Goal: Task Accomplishment & Management: Use online tool/utility

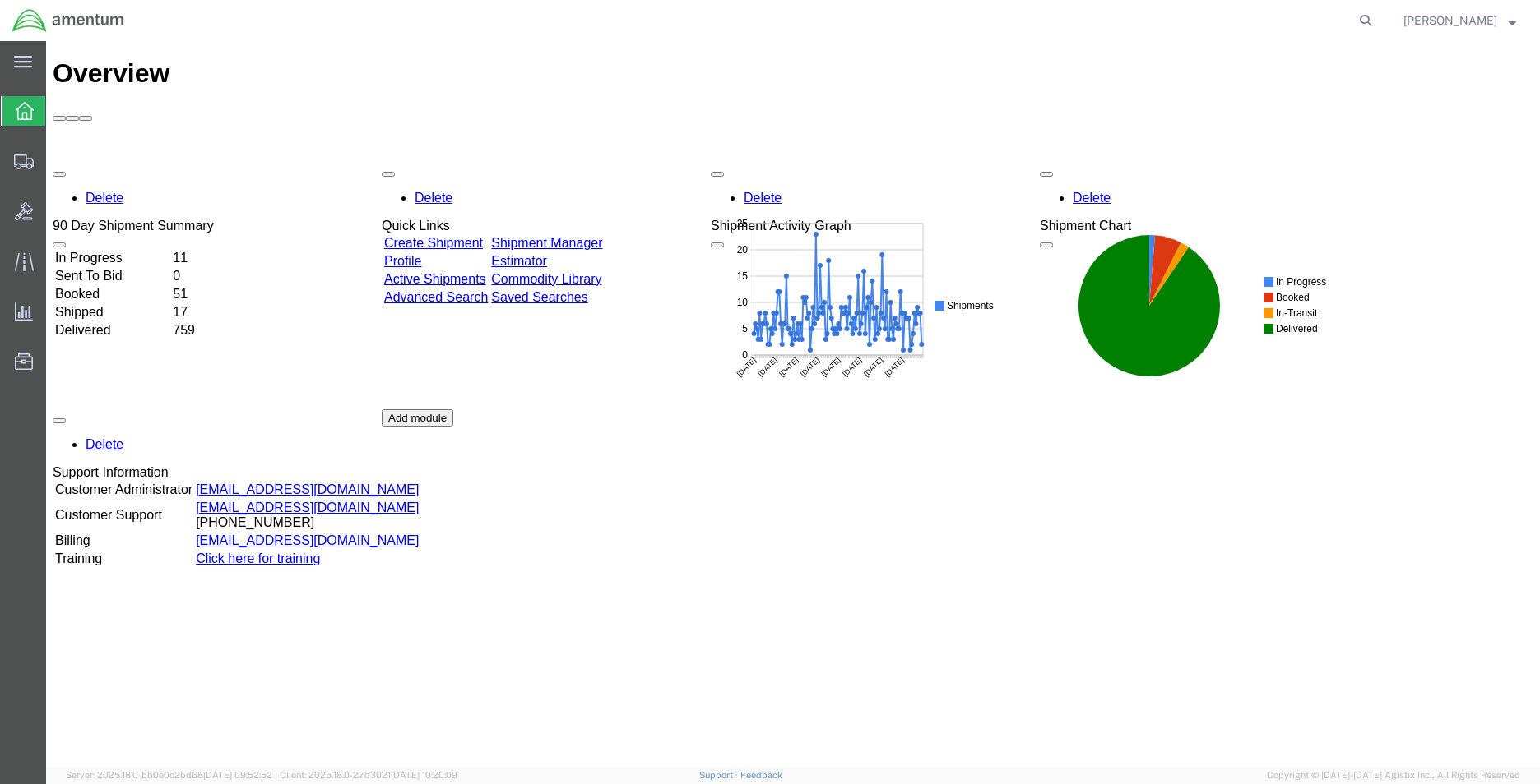
click at [547, 254] on link "Estimator" at bounding box center [519, 262] width 56 height 14
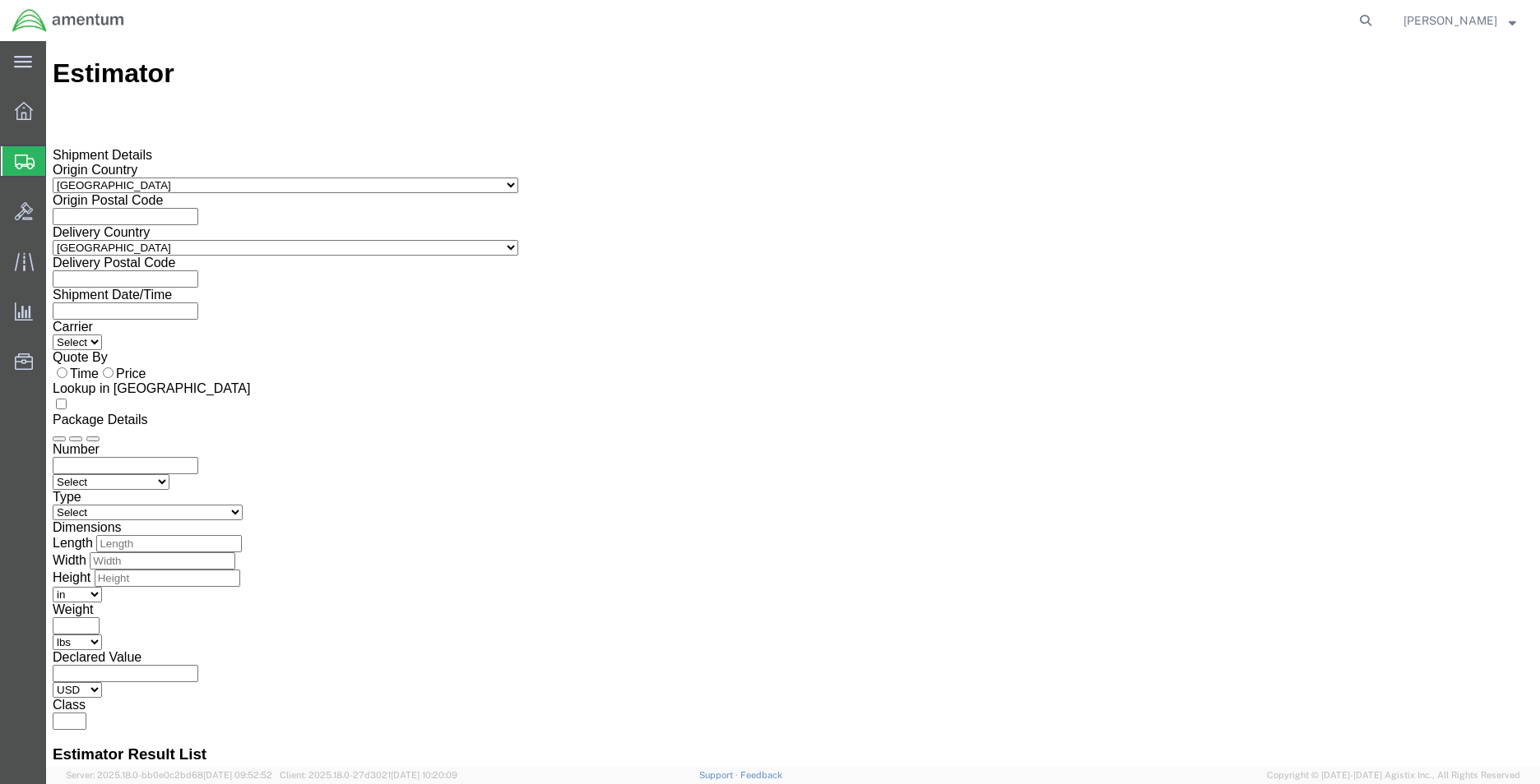
click at [198, 211] on input "text" at bounding box center [125, 216] width 145 height 17
click at [198, 214] on input "text" at bounding box center [125, 216] width 145 height 17
paste input "33309"
type input "33309"
click at [198, 271] on input "text" at bounding box center [125, 279] width 145 height 17
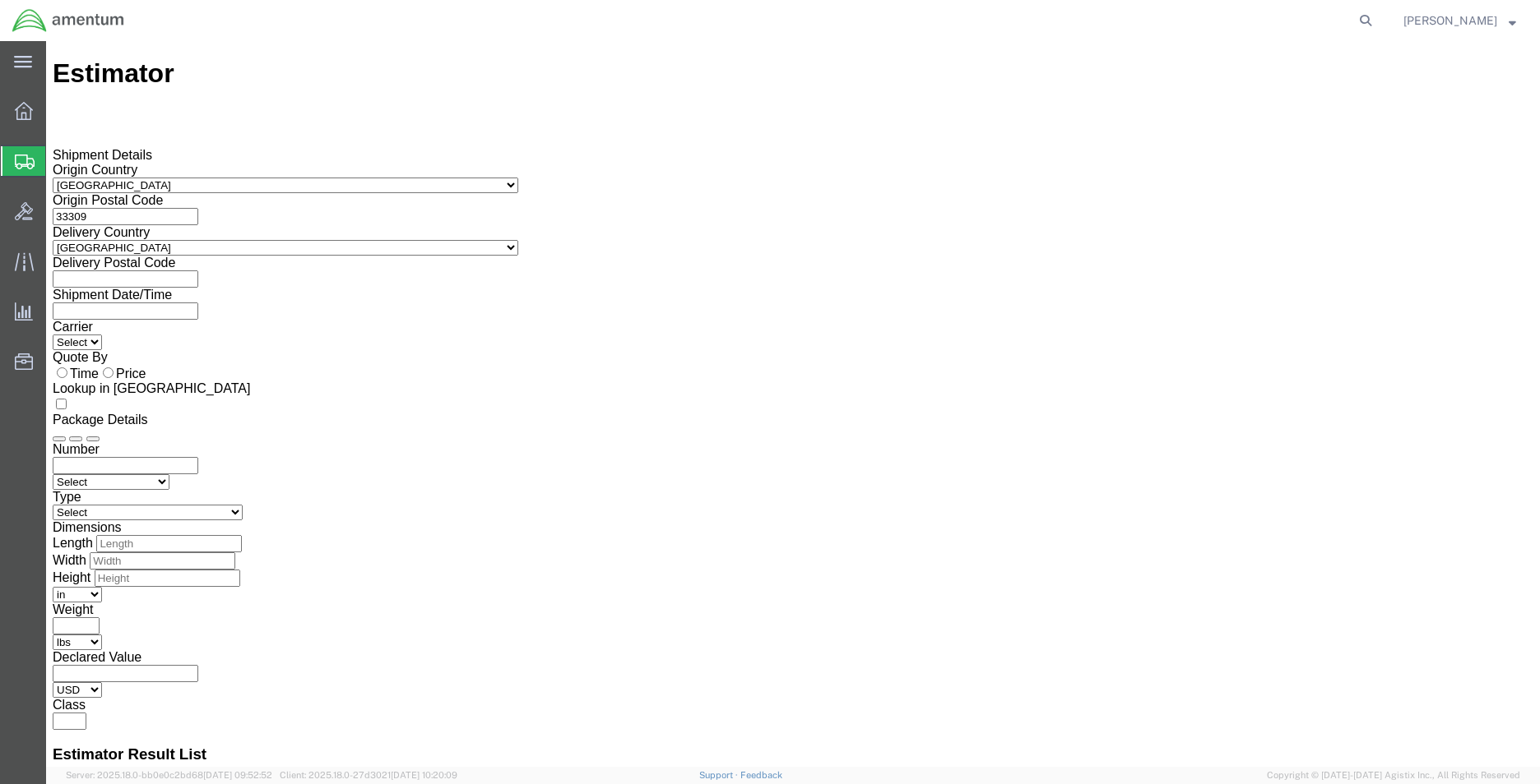
click at [198, 272] on input "text" at bounding box center [125, 279] width 145 height 17
type input "75038"
click at [53, 304] on icon at bounding box center [53, 311] width 0 height 14
click at [198, 303] on input "text" at bounding box center [125, 311] width 145 height 17
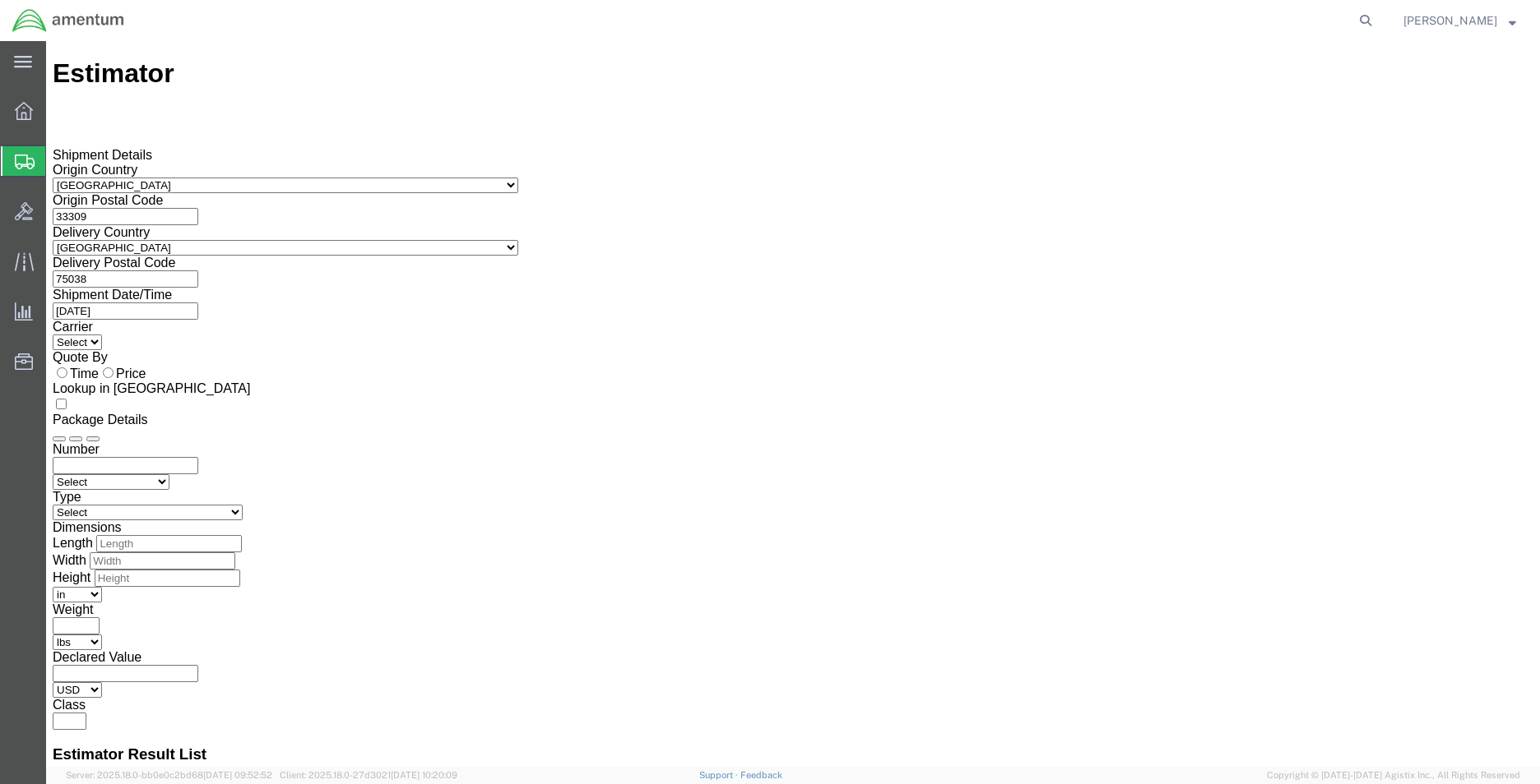
type input "[DATE]"
click at [572, 367] on div "Time Price" at bounding box center [793, 373] width 1481 height 16
click at [114, 367] on input "Price" at bounding box center [108, 373] width 11 height 11
radio input "true"
click at [198, 457] on input "number" at bounding box center [125, 465] width 145 height 17
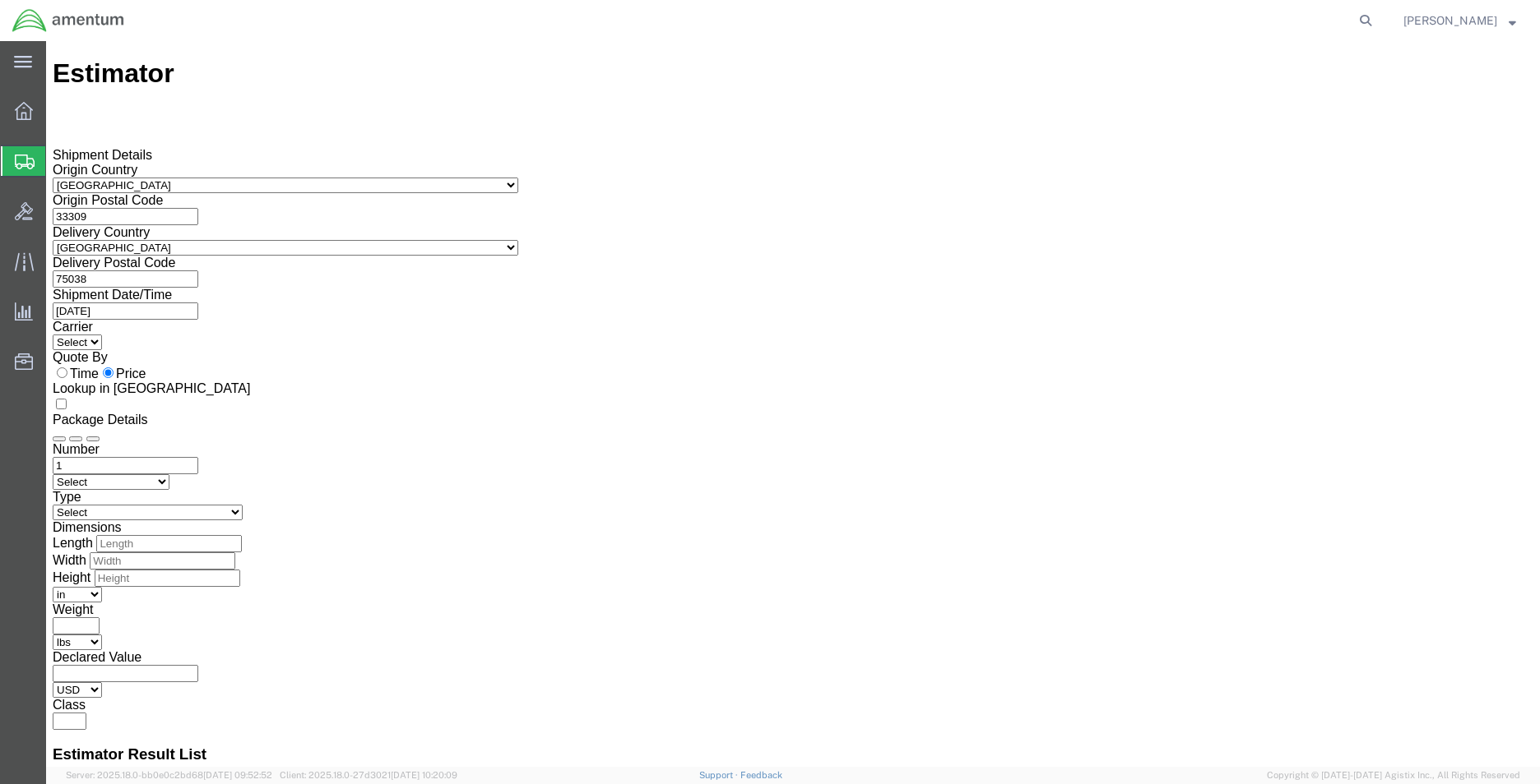
type input "1"
click at [169, 474] on select "Select Air Less than Truckload Multi-Leg Ocean Freight Rail Small Parcel Truckl…" at bounding box center [111, 481] width 117 height 15
select select "SMAL"
click at [169, 474] on select "Select Air Less than Truckload Multi-Leg Ocean Freight Rail Small Parcel Truckl…" at bounding box center [111, 481] width 117 height 15
select select "YRPK"
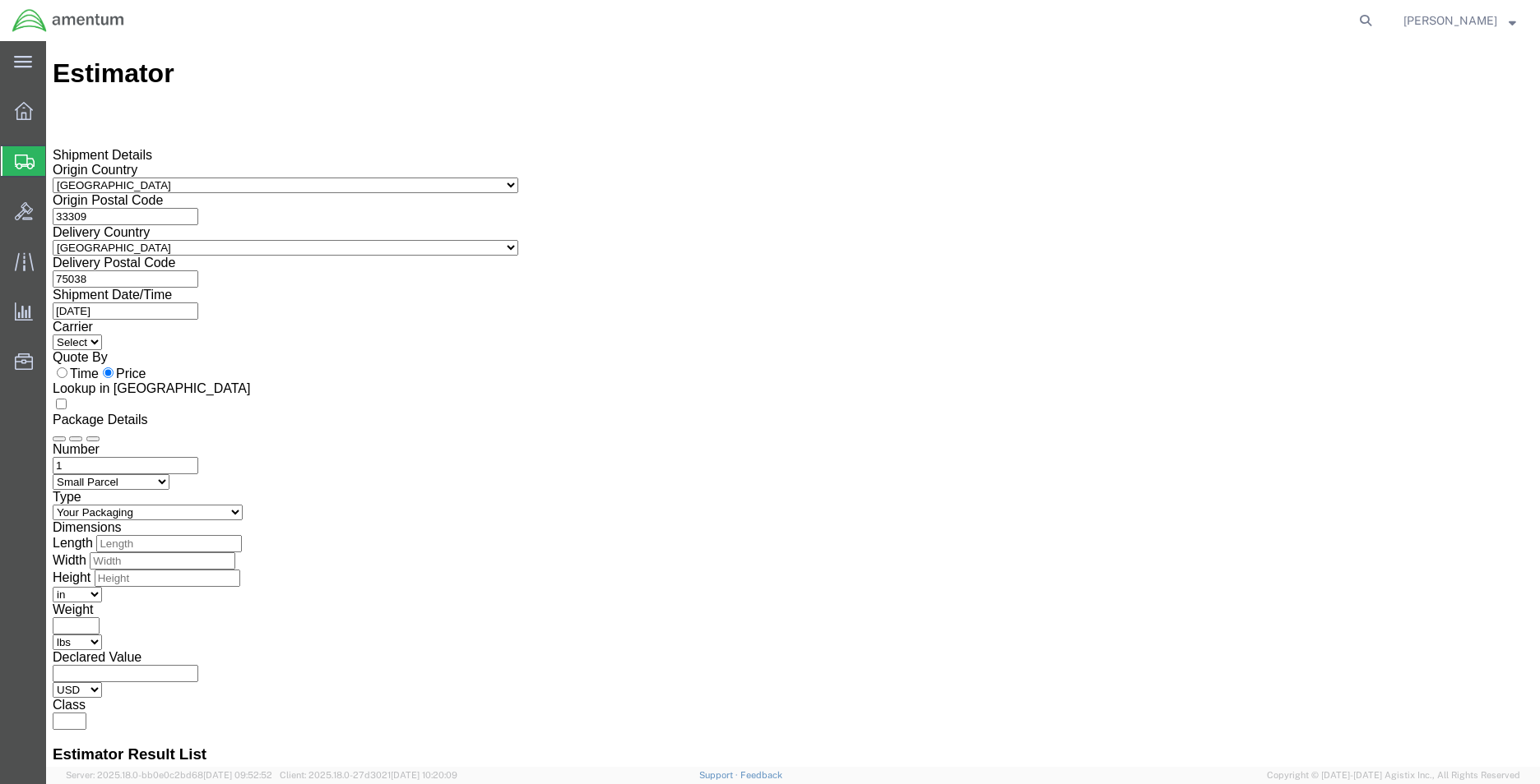
click at [243, 504] on select "Select Bale(s) Basket(s) Bolt(s) Bottle(s) Buckets Bulk Bundle(s) Can(s) Cardbo…" at bounding box center [148, 512] width 190 height 15
click at [85, 698] on label "Class" at bounding box center [69, 705] width 33 height 14
click at [242, 535] on input "number" at bounding box center [169, 543] width 145 height 17
type input "16"
click at [235, 553] on input "number" at bounding box center [162, 561] width 145 height 17
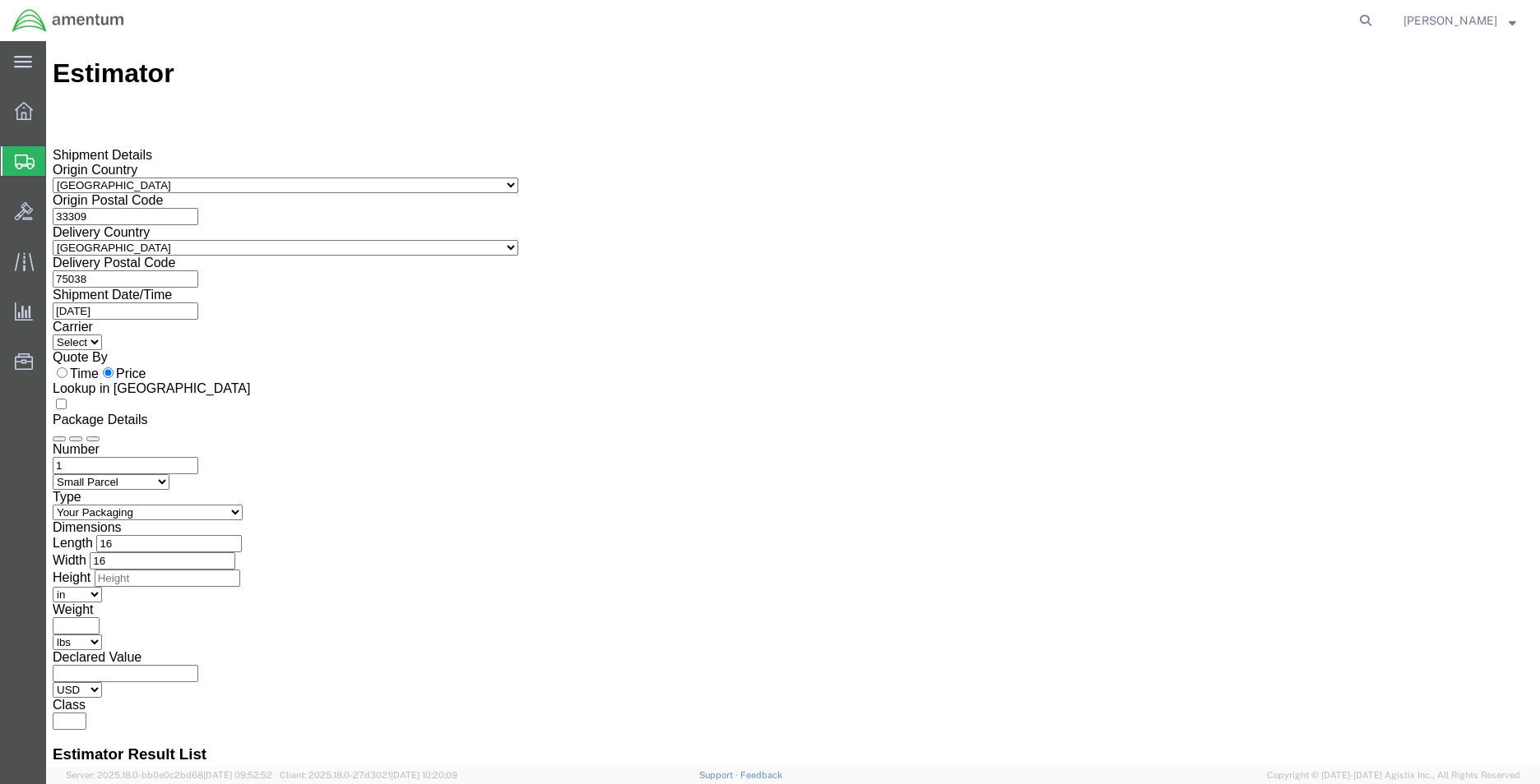
type input "16"
click at [240, 570] on input "number" at bounding box center [168, 578] width 145 height 17
type input "16"
click at [824, 443] on div "Number 1 Select Air Less than Truckload Multi-Leg Ocean Freight Rail Small Parc…" at bounding box center [793, 586] width 1481 height 288
click at [243, 504] on select "Select Bale(s) Basket(s) Bolt(s) Bottle(s) Buckets Bulk Bundle(s) Can(s) Cardbo…" at bounding box center [148, 512] width 190 height 15
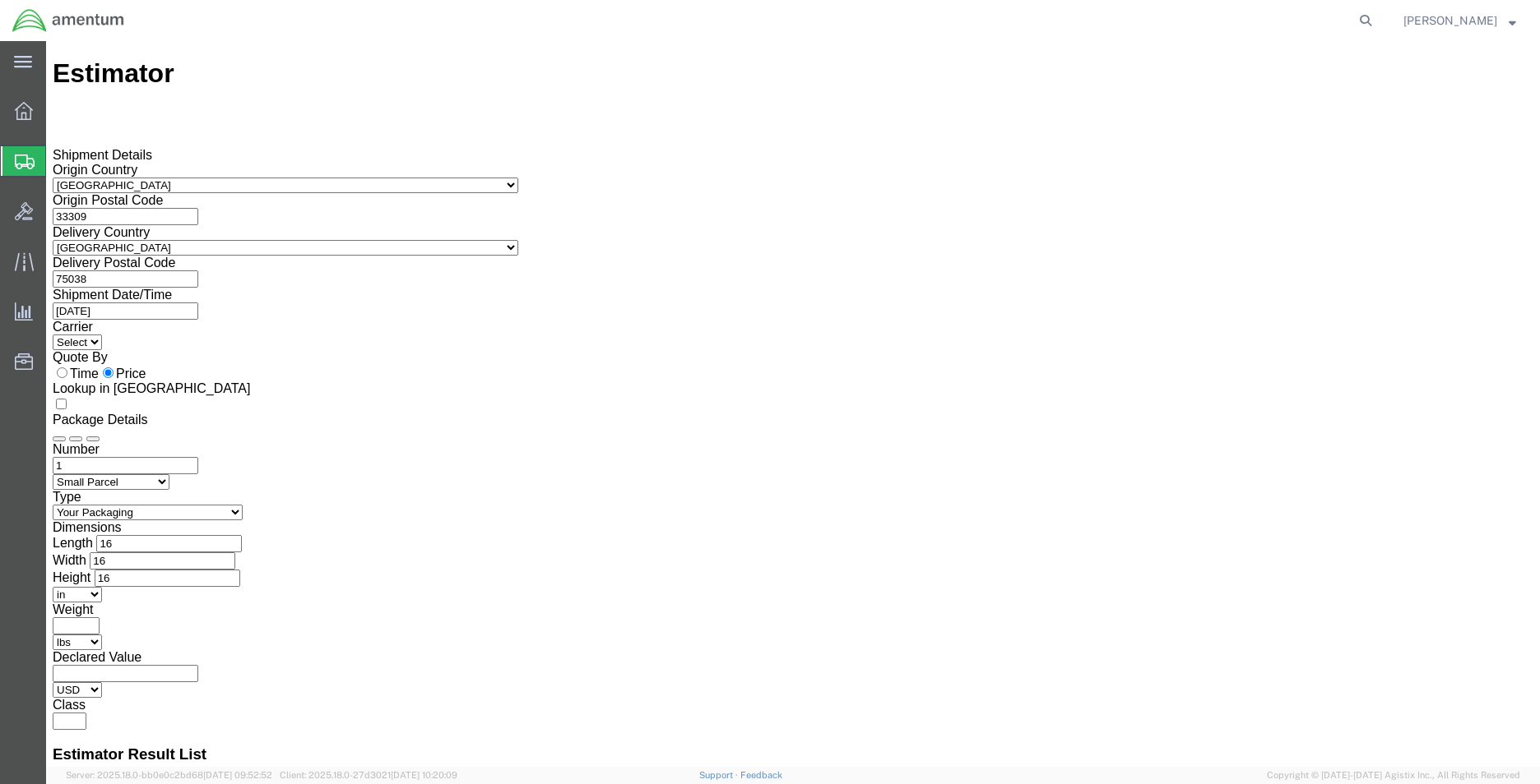
select select "MBX"
click at [243, 504] on select "Select Bale(s) Basket(s) Bolt(s) Bottle(s) Buckets Bulk Bundle(s) Can(s) Cardbo…" at bounding box center [148, 512] width 190 height 15
type input "13"
type input "11.5"
type input "2.5"
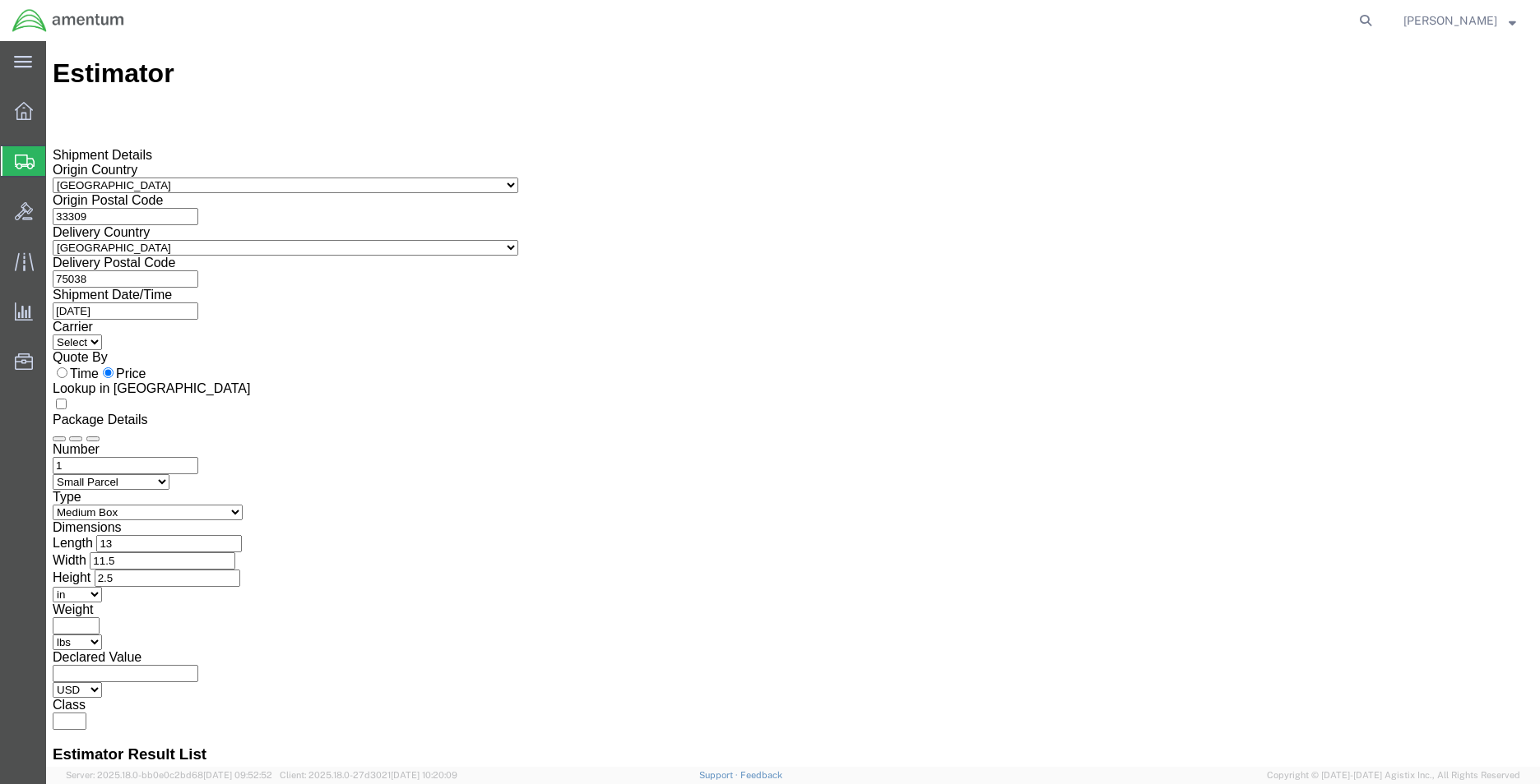
click at [99, 617] on input "text" at bounding box center [76, 625] width 47 height 17
type input "50"
click at [243, 504] on select "Select Bale(s) Basket(s) Bolt(s) Bottle(s) Buckets Bulk Bundle(s) Can(s) Cardbo…" at bounding box center [148, 512] width 190 height 15
click at [873, 443] on div "Number 1 Select Air Less than Truckload Multi-Leg Ocean Freight Rail Small Parc…" at bounding box center [793, 586] width 1481 height 288
click at [198, 665] on input "number" at bounding box center [125, 673] width 145 height 17
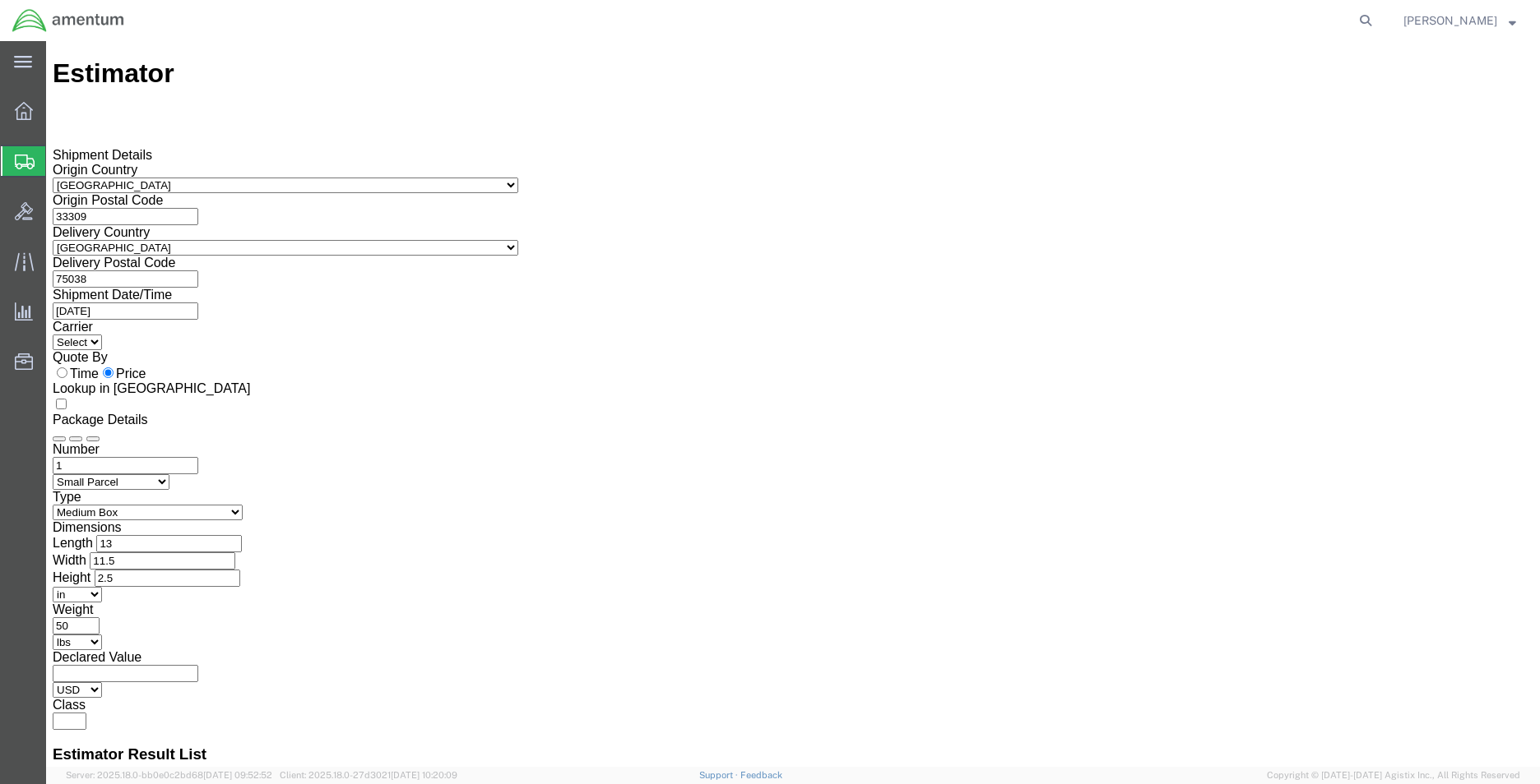
click at [198, 665] on input "number" at bounding box center [125, 673] width 145 height 17
type input "58000"
click at [86, 713] on input "text" at bounding box center [70, 721] width 34 height 17
type input "55"
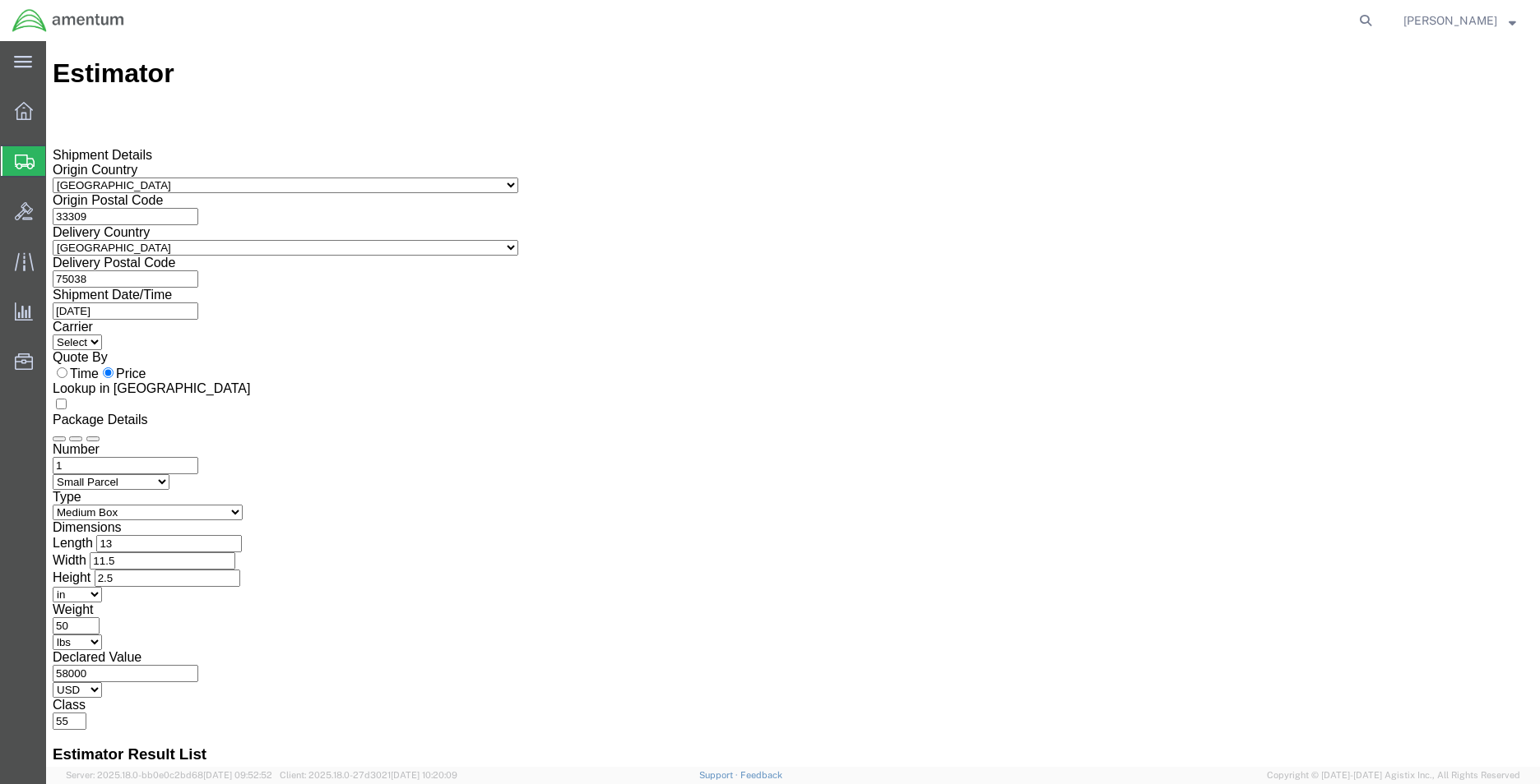
click at [243, 504] on select "Select Bale(s) Basket(s) Bolt(s) Bottle(s) Buckets Bulk Bundle(s) Can(s) Cardbo…" at bounding box center [148, 512] width 190 height 15
select select "LBX"
click at [243, 504] on select "Select Bale(s) Basket(s) Bolt(s) Bottle(s) Buckets Bulk Bundle(s) Can(s) Cardbo…" at bounding box center [148, 512] width 190 height 15
type input "17.5"
type input "12.5"
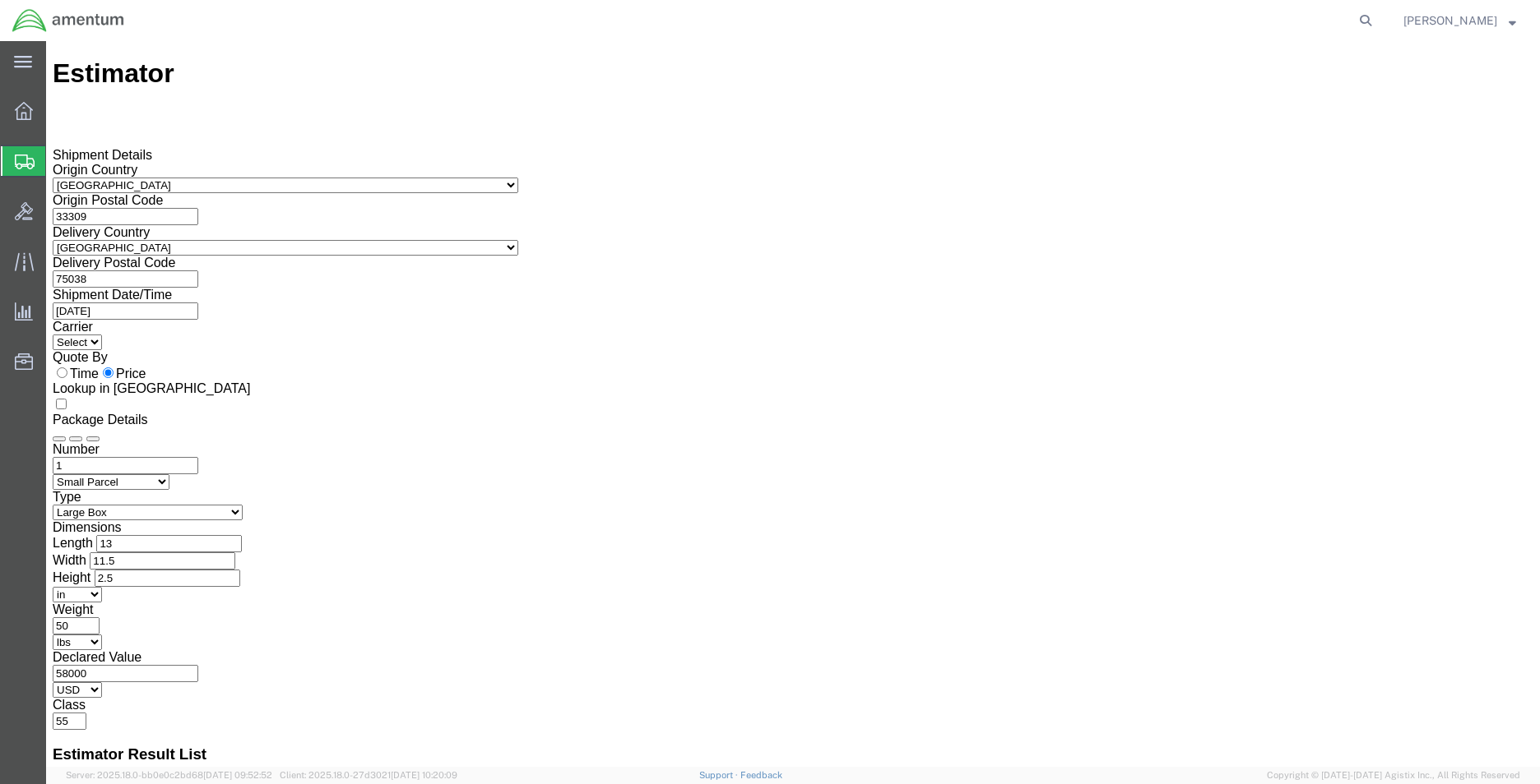
type input "3"
click at [243, 504] on select "Select Bale(s) Basket(s) Bolt(s) Bottle(s) Buckets Bulk Bundle(s) Can(s) Cardbo…" at bounding box center [148, 512] width 190 height 15
select select "VNPK"
click at [243, 504] on select "Select Bale(s) Basket(s) Bolt(s) Bottle(s) Buckets Bulk Bundle(s) Can(s) Cardbo…" at bounding box center [148, 512] width 190 height 15
click at [242, 535] on input "number" at bounding box center [169, 543] width 145 height 17
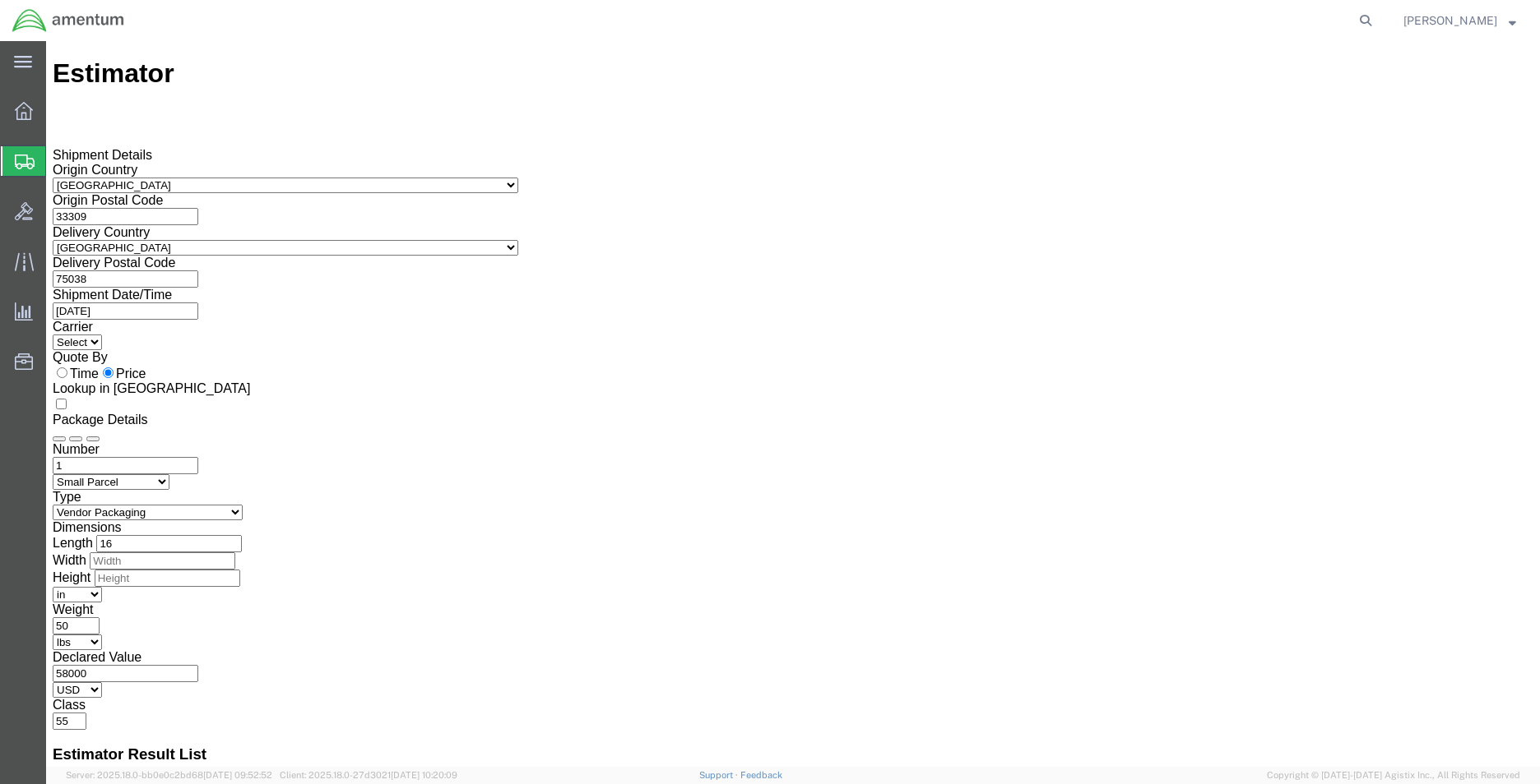
type input "16"
click at [235, 553] on input "number" at bounding box center [162, 561] width 145 height 17
type input "16"
click at [240, 570] on input "number" at bounding box center [168, 578] width 145 height 17
type input "16"
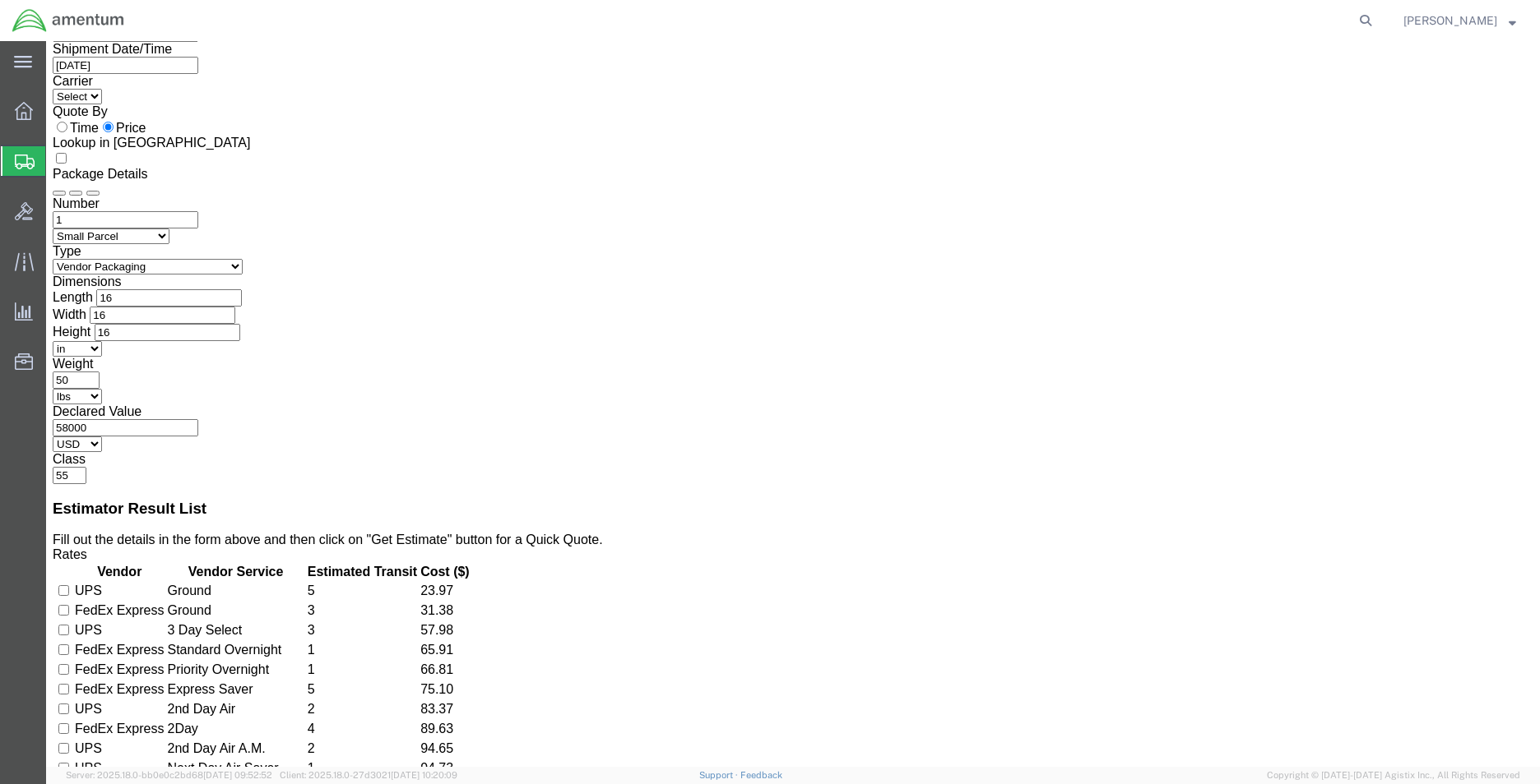
scroll to position [246, 0]
type button "Get Estimate"
drag, startPoint x: 98, startPoint y: 459, endPoint x: 584, endPoint y: 204, distance: 548.8
click at [584, 499] on h3 "Estimator Result List" at bounding box center [793, 508] width 1481 height 18
click at [69, 643] on input "checkbox" at bounding box center [64, 649] width 11 height 11
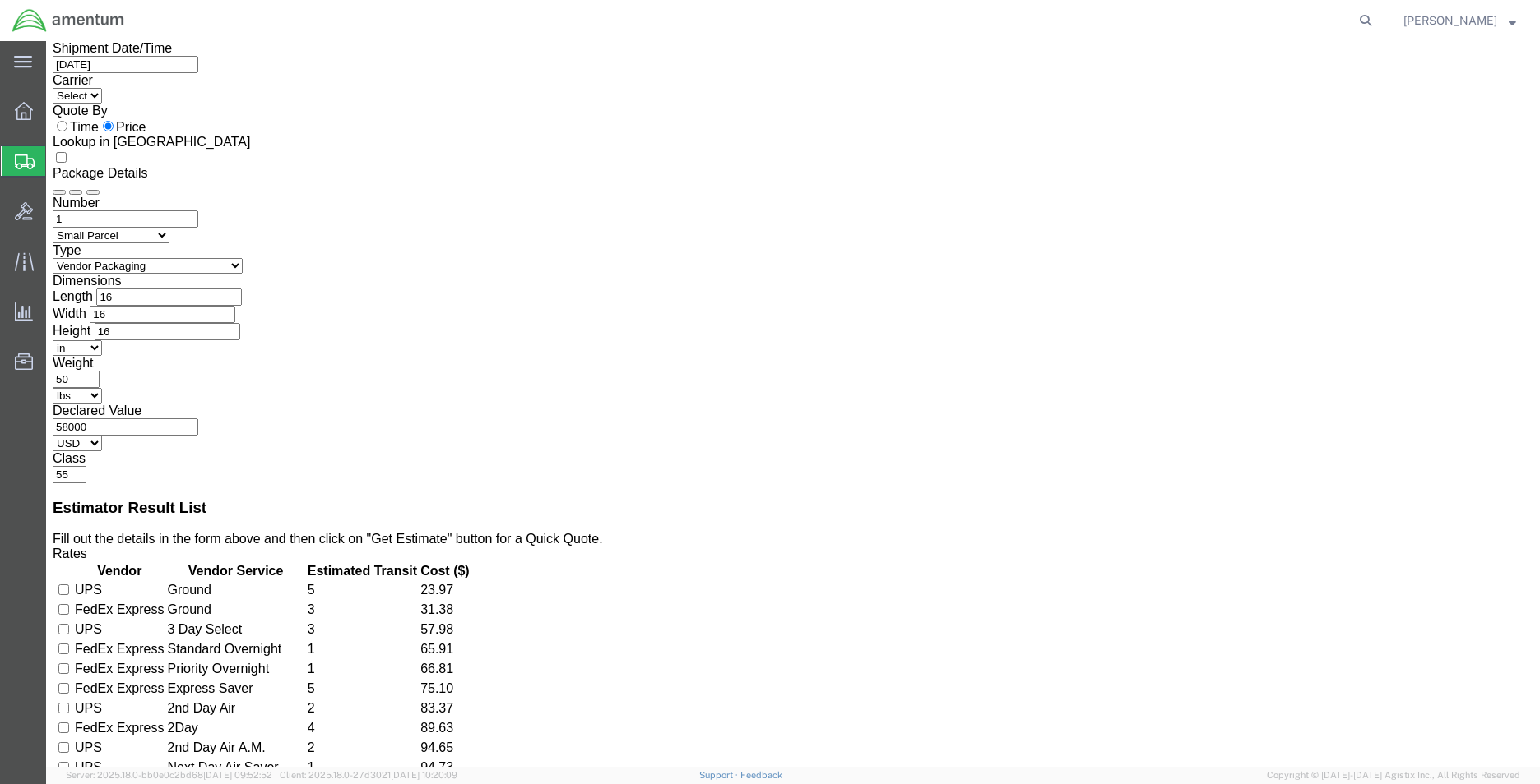
checkbox input "true"
click at [69, 663] on input "checkbox" at bounding box center [64, 668] width 11 height 11
checkbox input "true"
click at [69, 643] on input "checkbox" at bounding box center [64, 649] width 11 height 11
checkbox input "false"
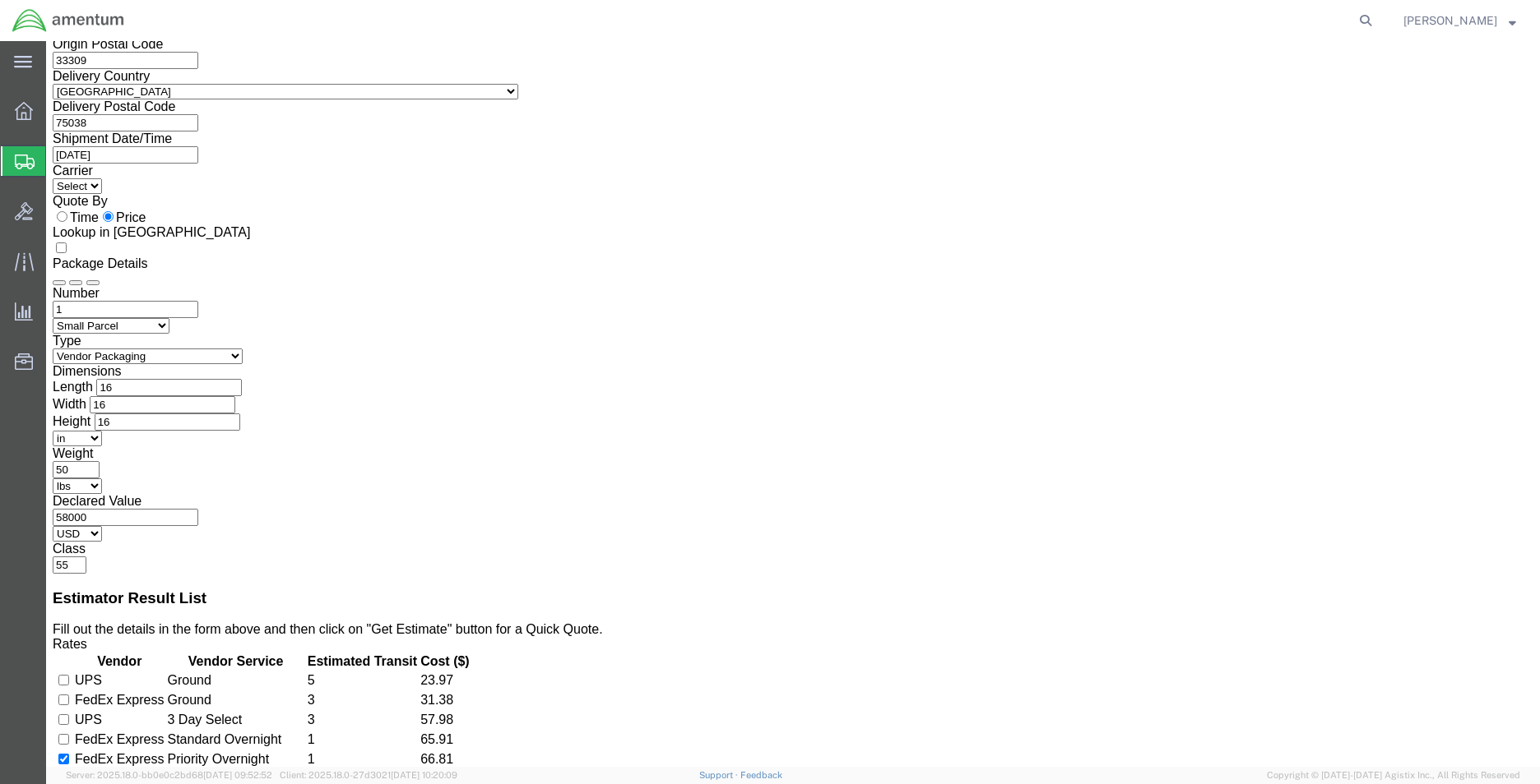
scroll to position [0, 0]
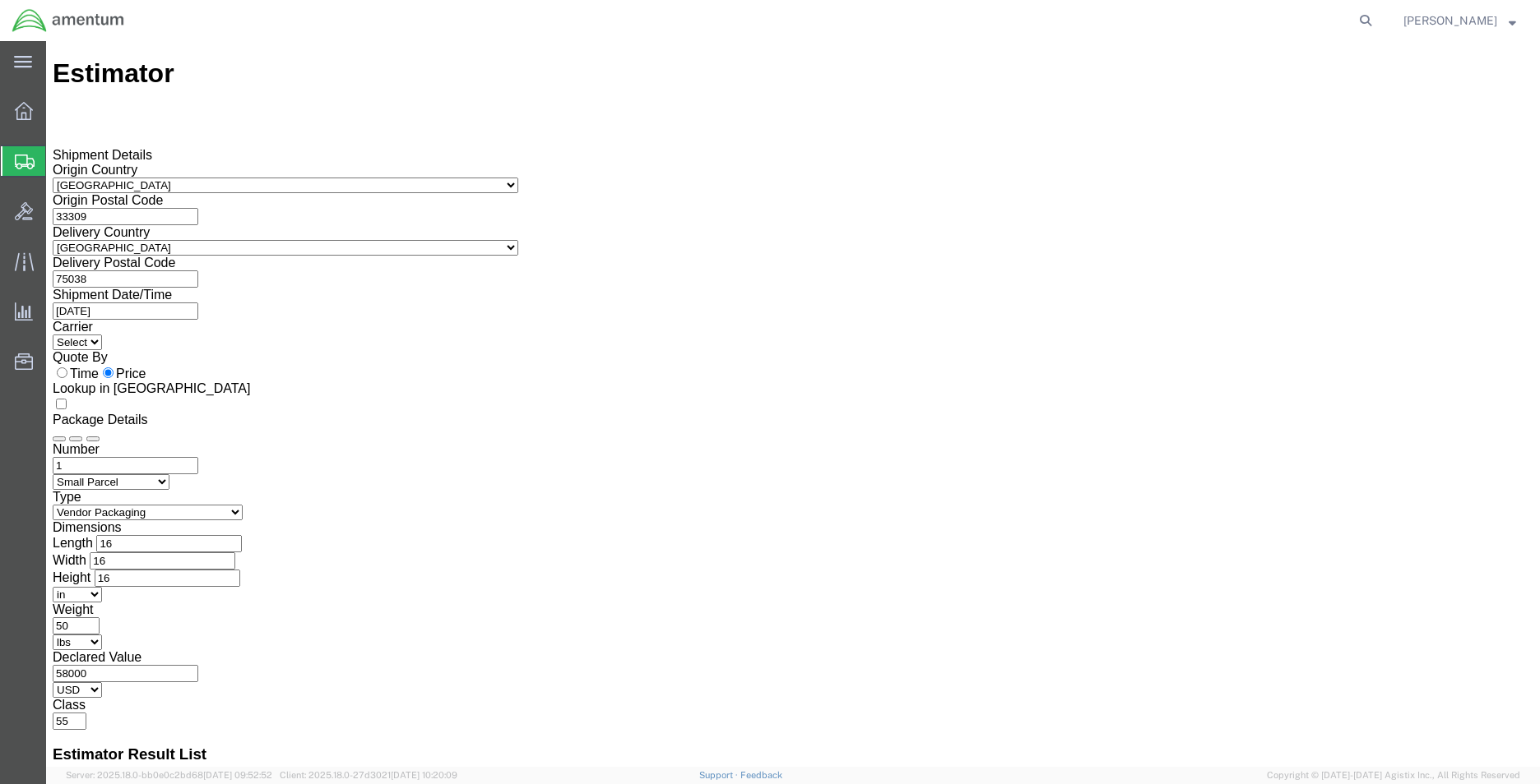
drag, startPoint x: 377, startPoint y: 211, endPoint x: 283, endPoint y: 205, distance: 94.2
click at [283, 205] on div "Origin Postal Code 33309" at bounding box center [793, 210] width 1481 height 32
type input "75038"
click at [402, 241] on select "Select [GEOGRAPHIC_DATA] [GEOGRAPHIC_DATA] [GEOGRAPHIC_DATA] [GEOGRAPHIC_DATA] …" at bounding box center [285, 247] width 465 height 15
select select "JP"
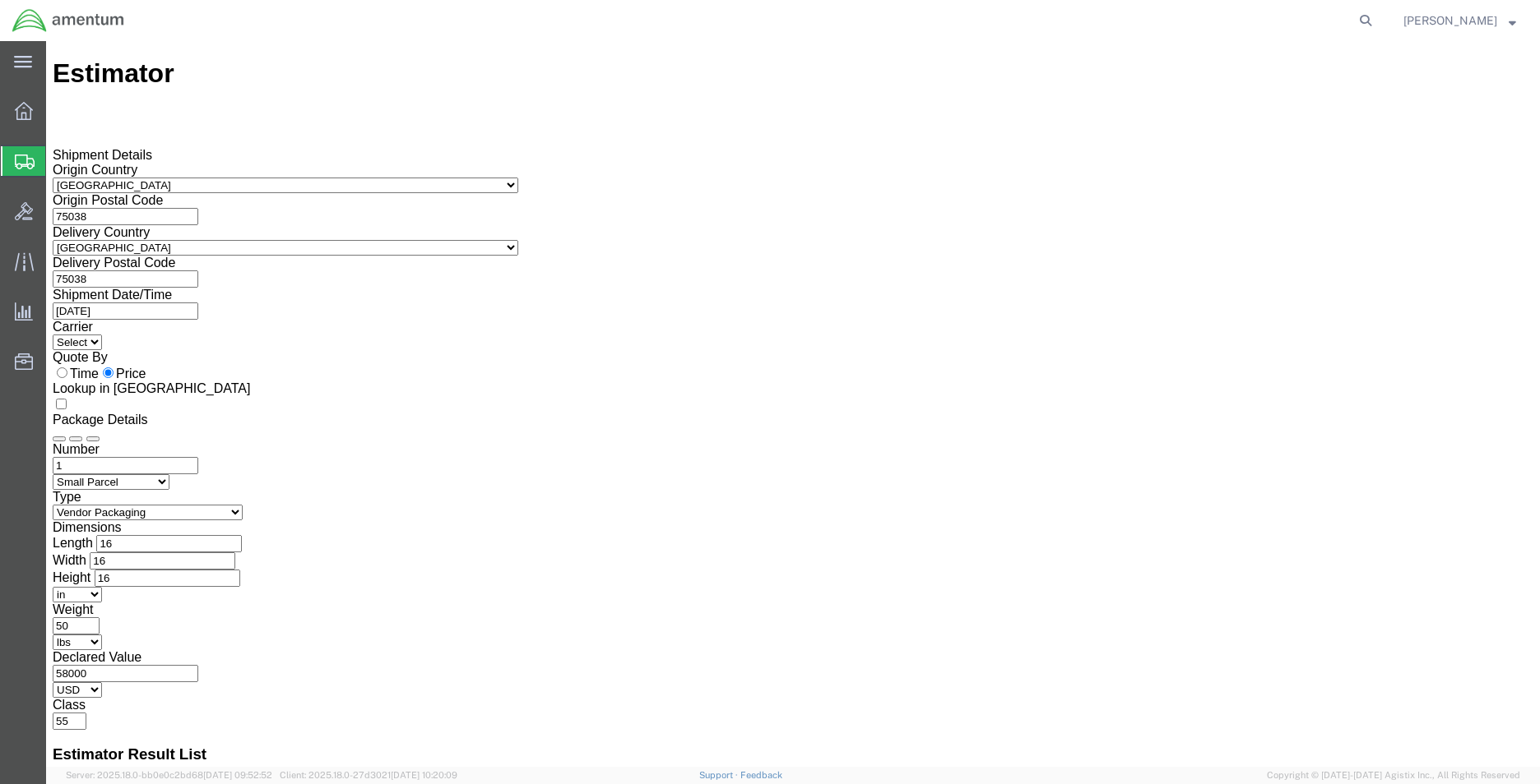
click at [267, 240] on select "Select [GEOGRAPHIC_DATA] [GEOGRAPHIC_DATA] [GEOGRAPHIC_DATA] [GEOGRAPHIC_DATA] …" at bounding box center [285, 247] width 465 height 15
drag, startPoint x: 381, startPoint y: 271, endPoint x: 293, endPoint y: 270, distance: 88.0
click at [293, 270] on div "Delivery Postal Code 75038" at bounding box center [793, 271] width 1481 height 32
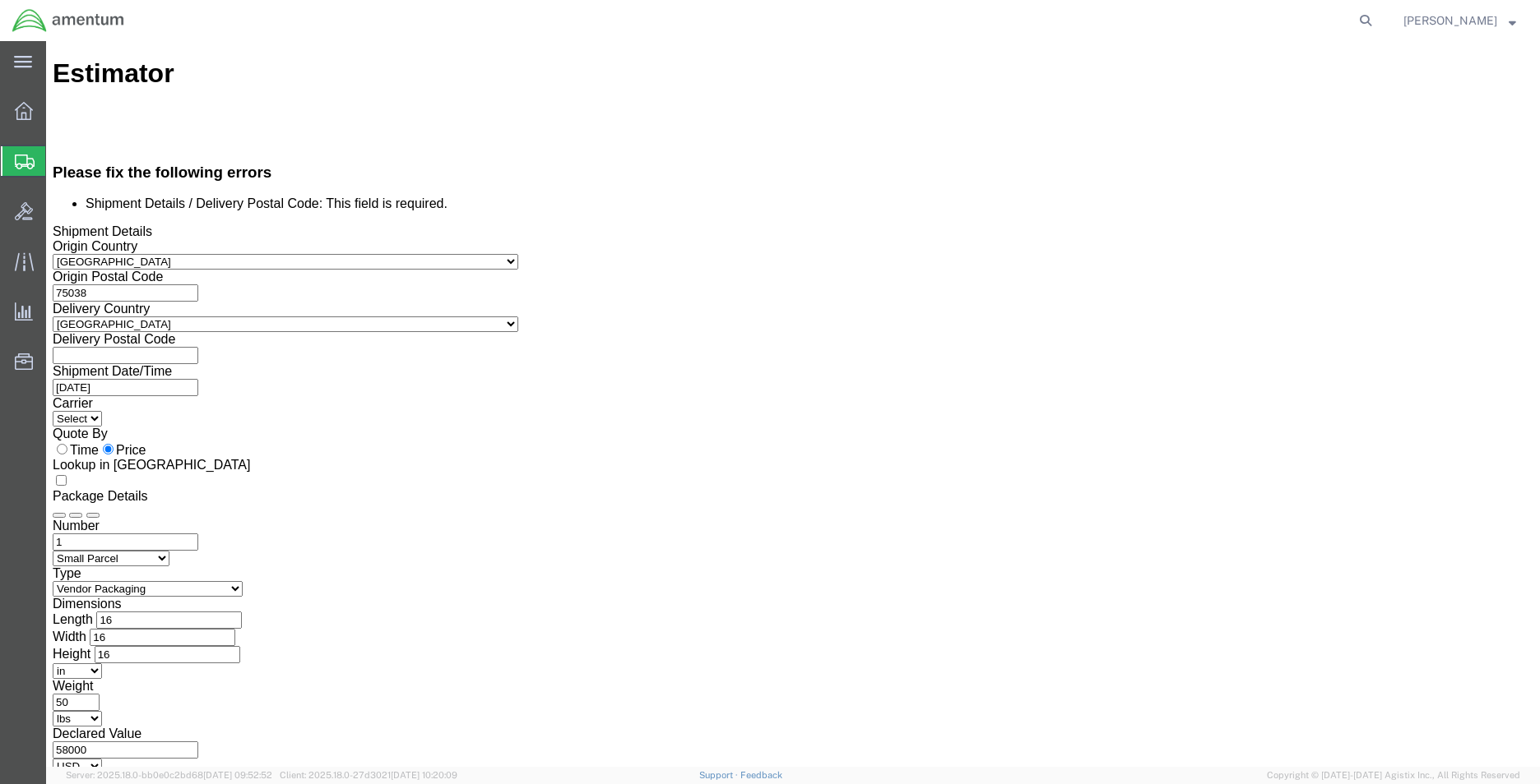
paste input "901-2223"
type input "901-2223"
click at [485, 455] on div "Please fix the following errors Shipment Details / Delivery Postal Code: This f…" at bounding box center [793, 673] width 1481 height 1018
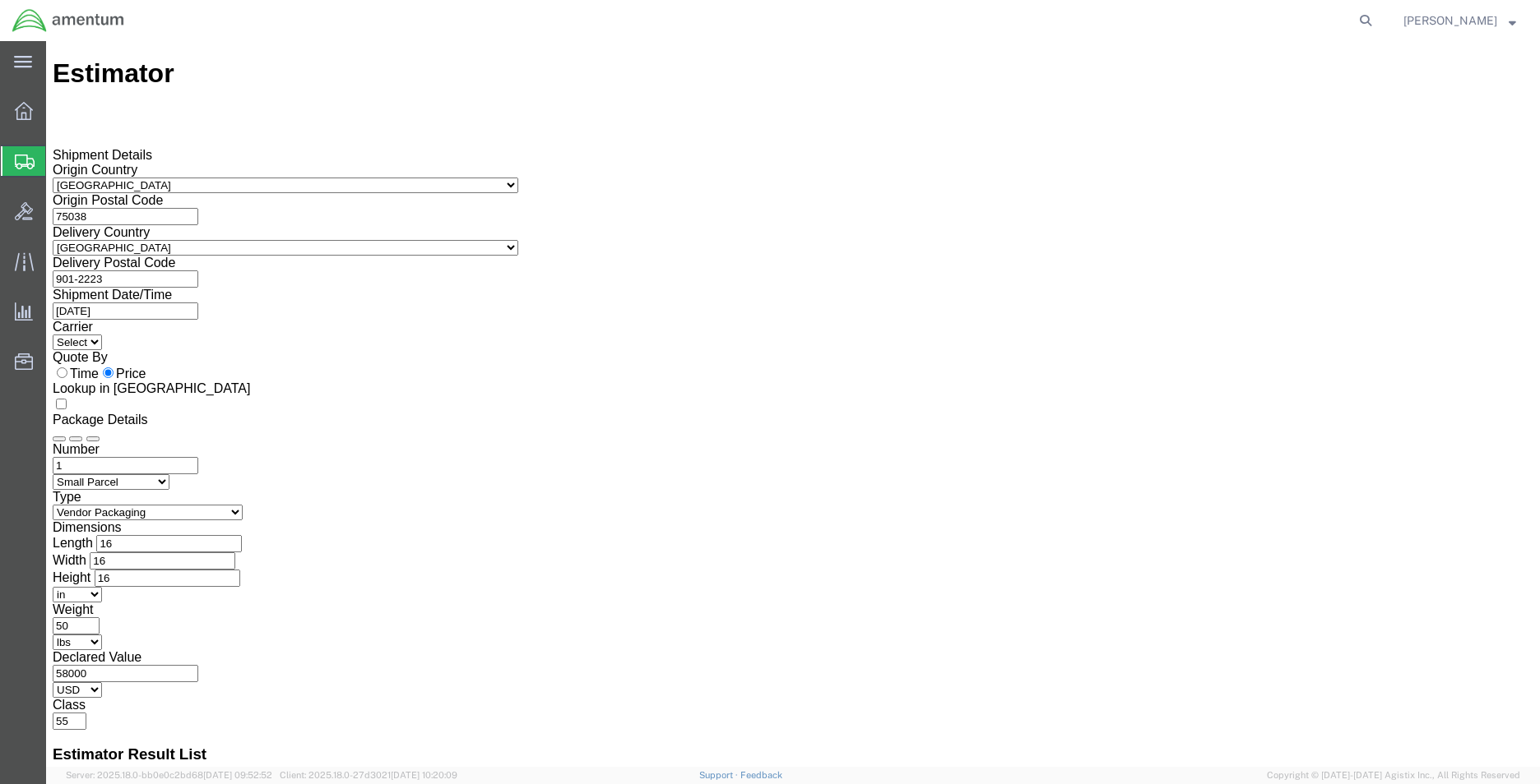
click at [169, 474] on select "Select Air Less than Truckload Multi-Leg Ocean Freight Rail Small Parcel Truckl…" at bounding box center [111, 481] width 117 height 15
click at [1049, 443] on div "Number 1 Select Air Less than Truckload Multi-Leg Ocean Freight Rail Small Parc…" at bounding box center [793, 586] width 1481 height 288
checkbox input "true"
